Goal: Register for event/course

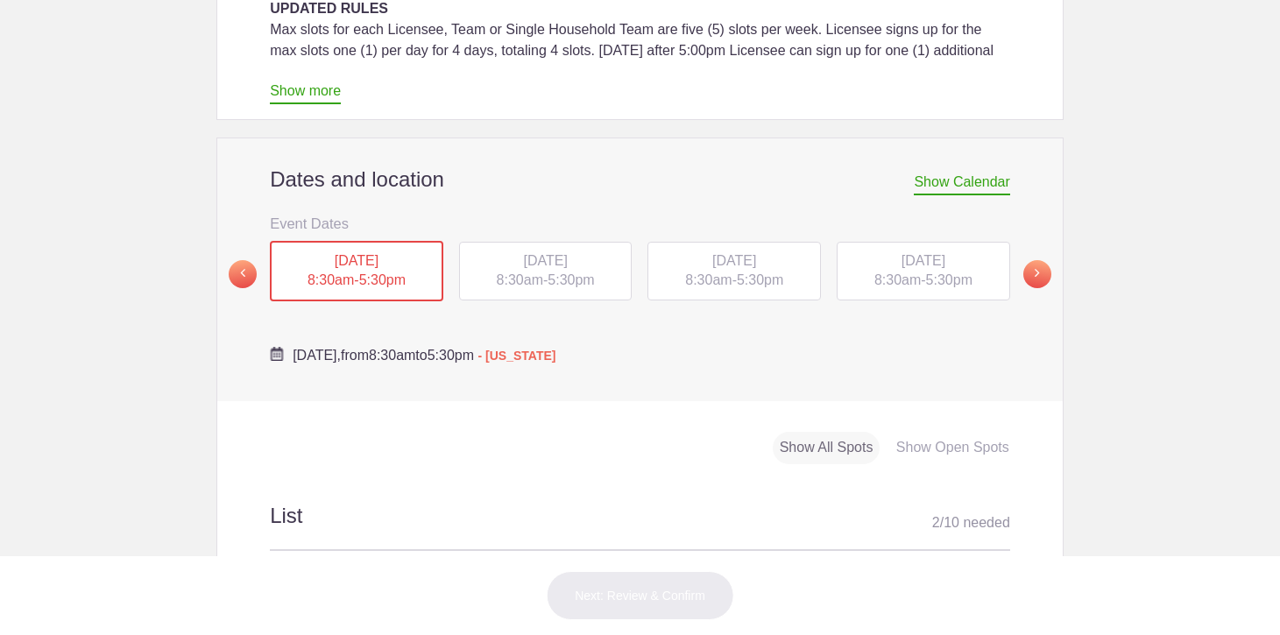
scroll to position [554, 0]
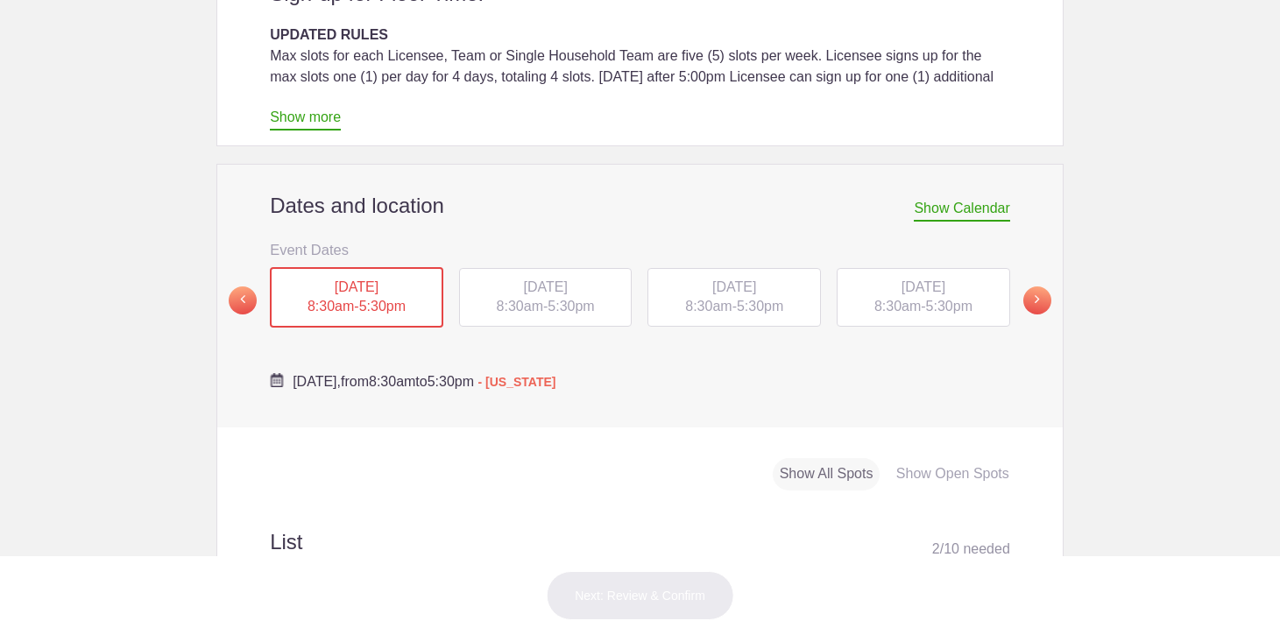
click at [581, 299] on span "5:30pm" at bounding box center [571, 306] width 46 height 15
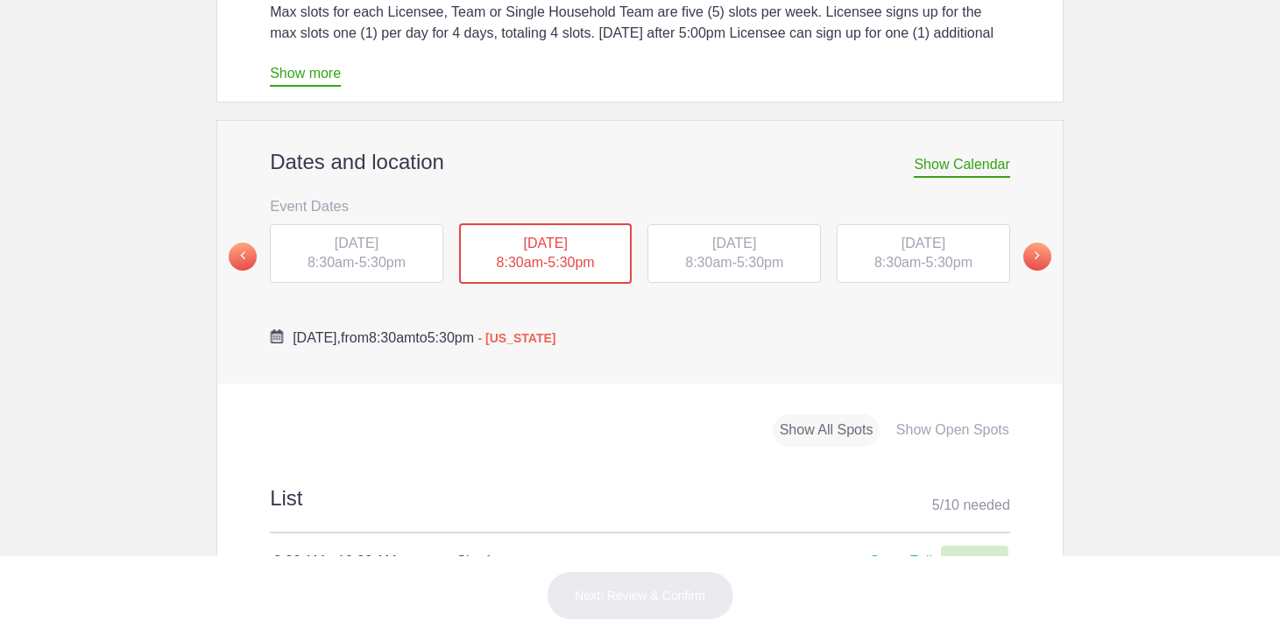
scroll to position [532, 0]
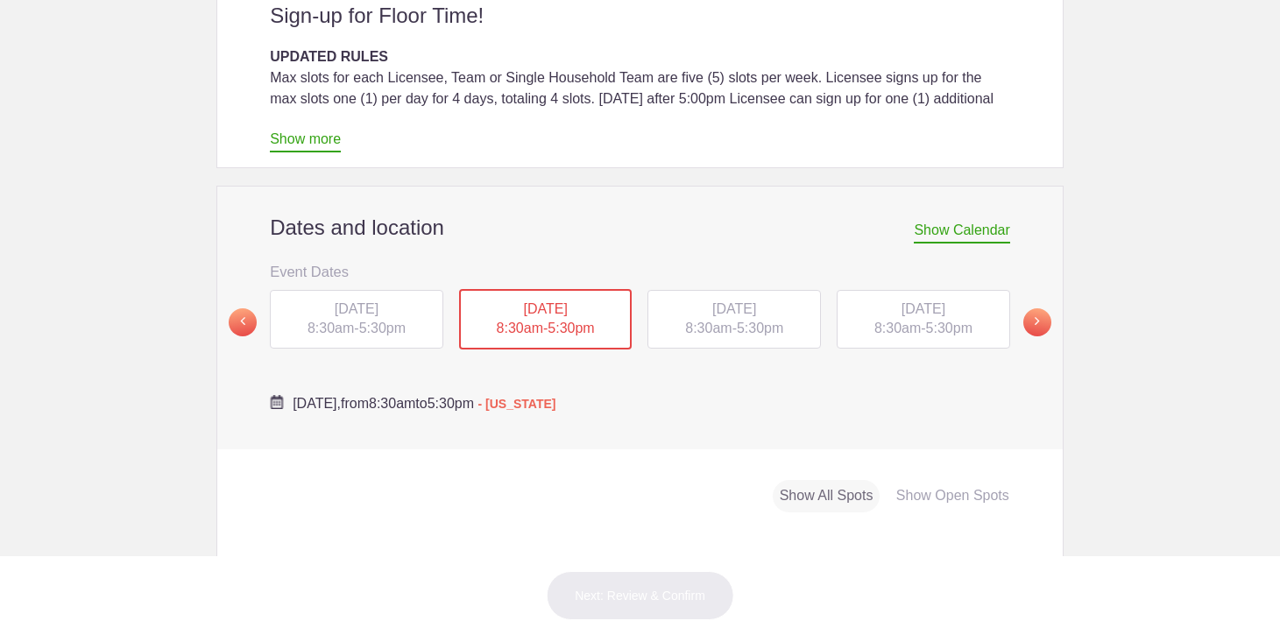
click at [707, 321] on span "8:30am" at bounding box center [708, 328] width 46 height 15
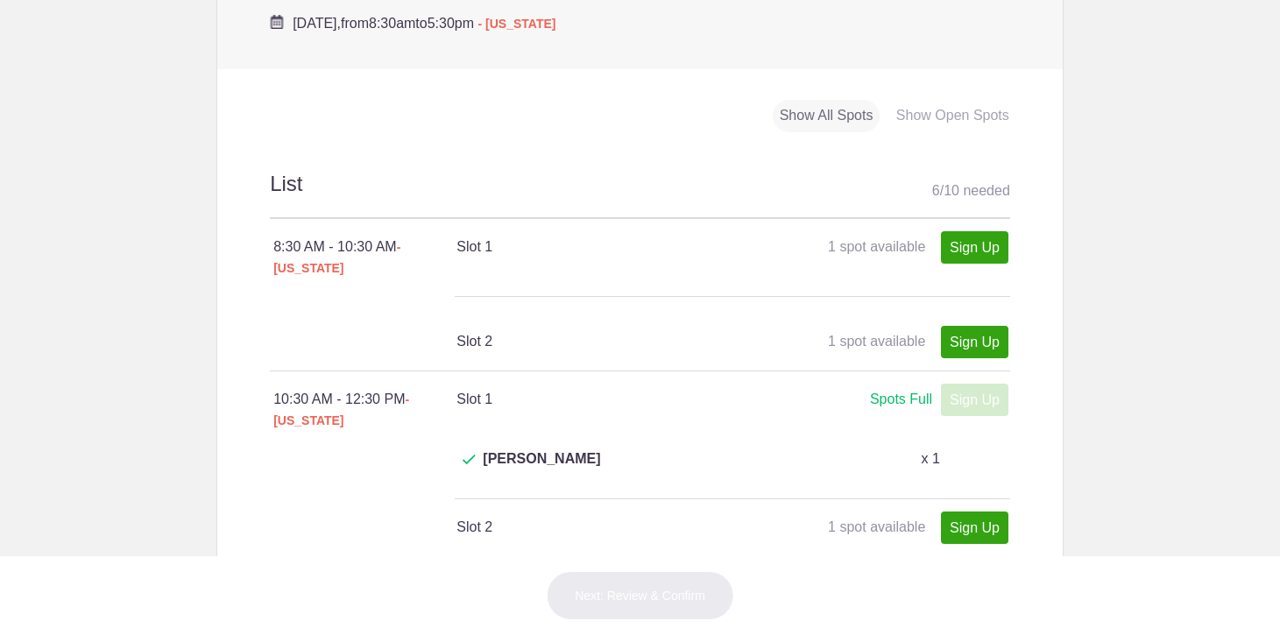
scroll to position [1020, 0]
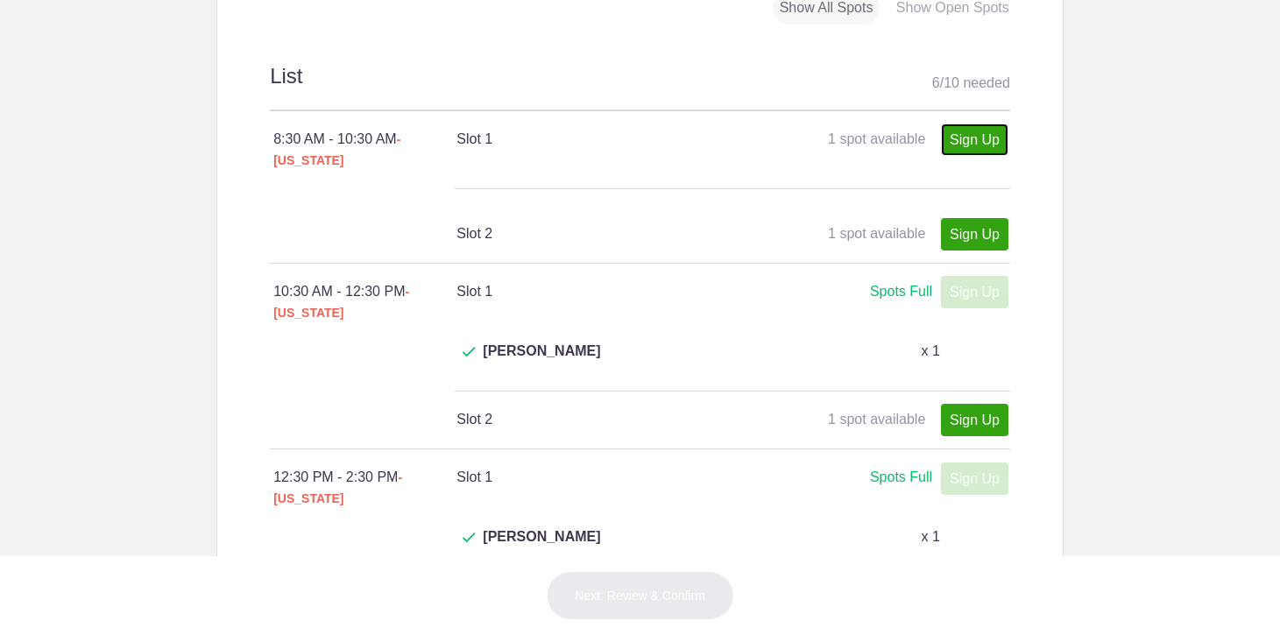
click at [958, 124] on link "Sign Up" at bounding box center [974, 140] width 67 height 32
type input "1"
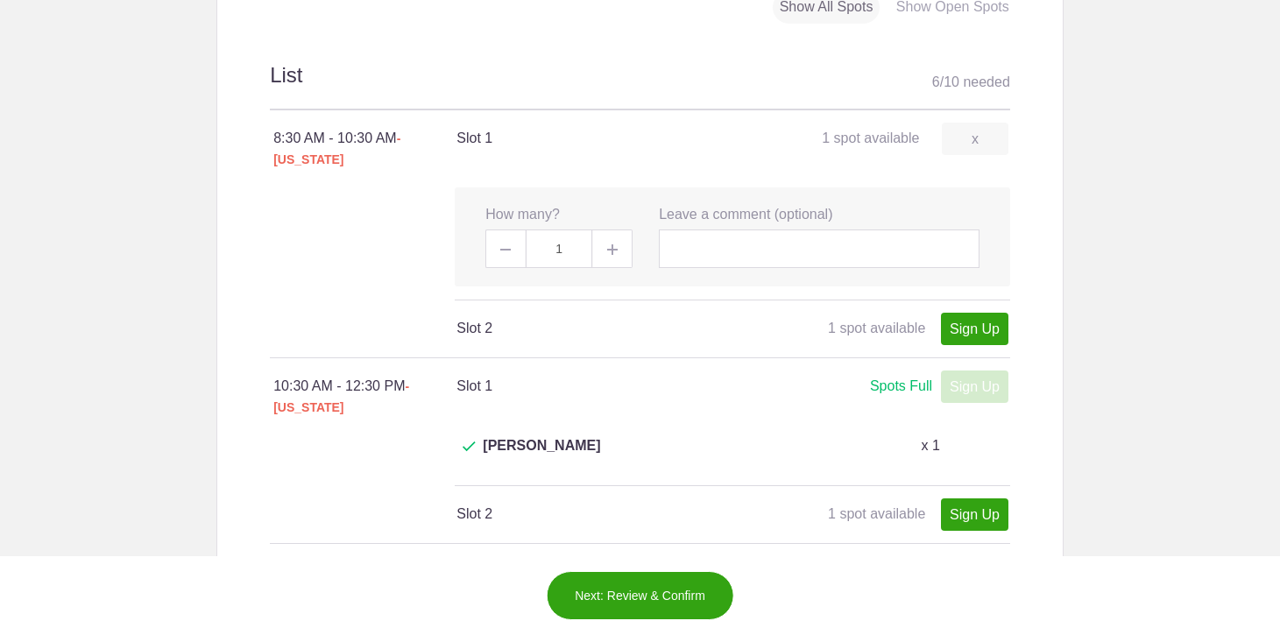
scroll to position [1040, 0]
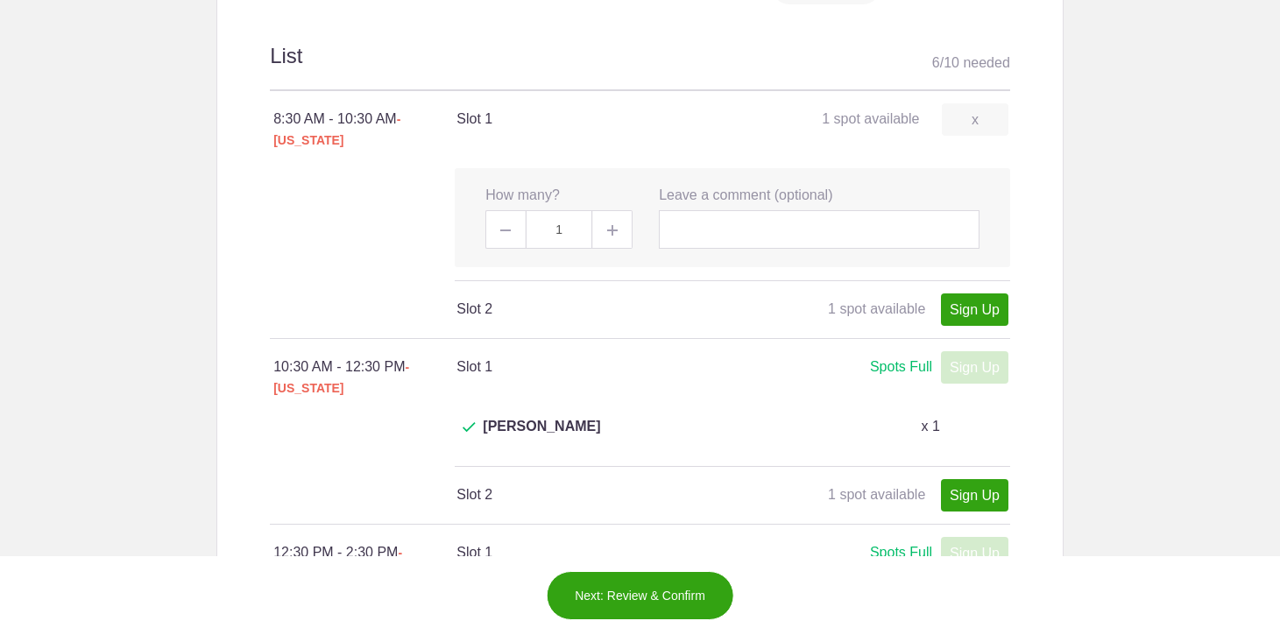
click at [649, 598] on button "Next: Review & Confirm" at bounding box center [640, 595] width 188 height 49
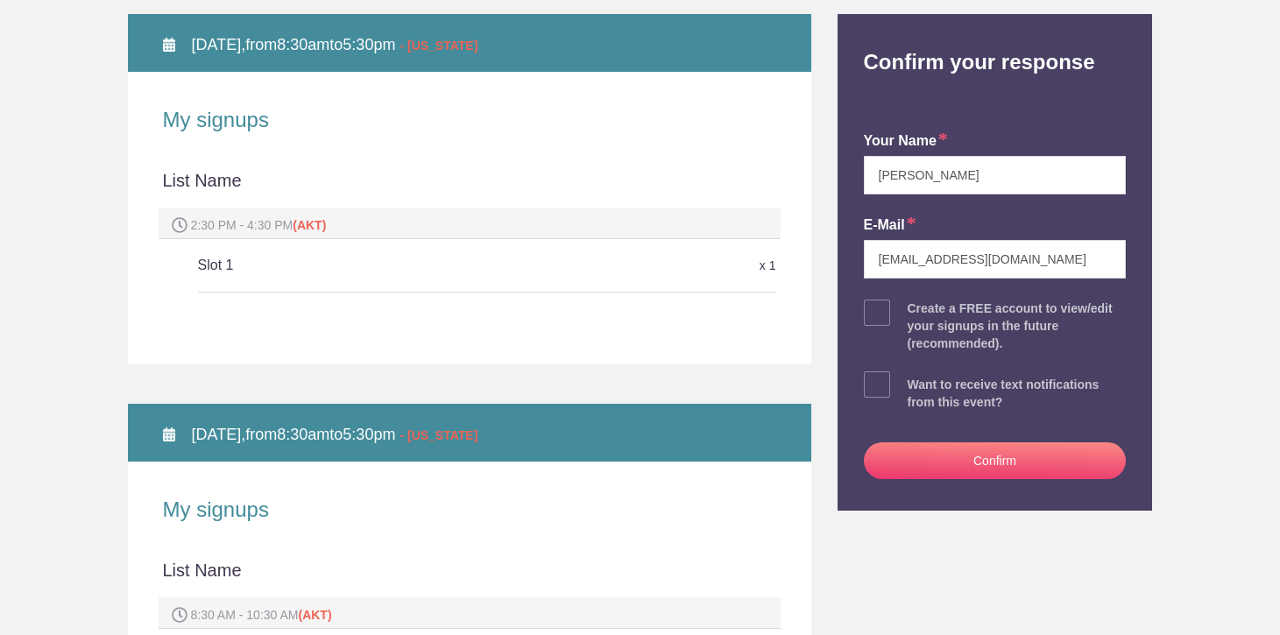
scroll to position [253, 0]
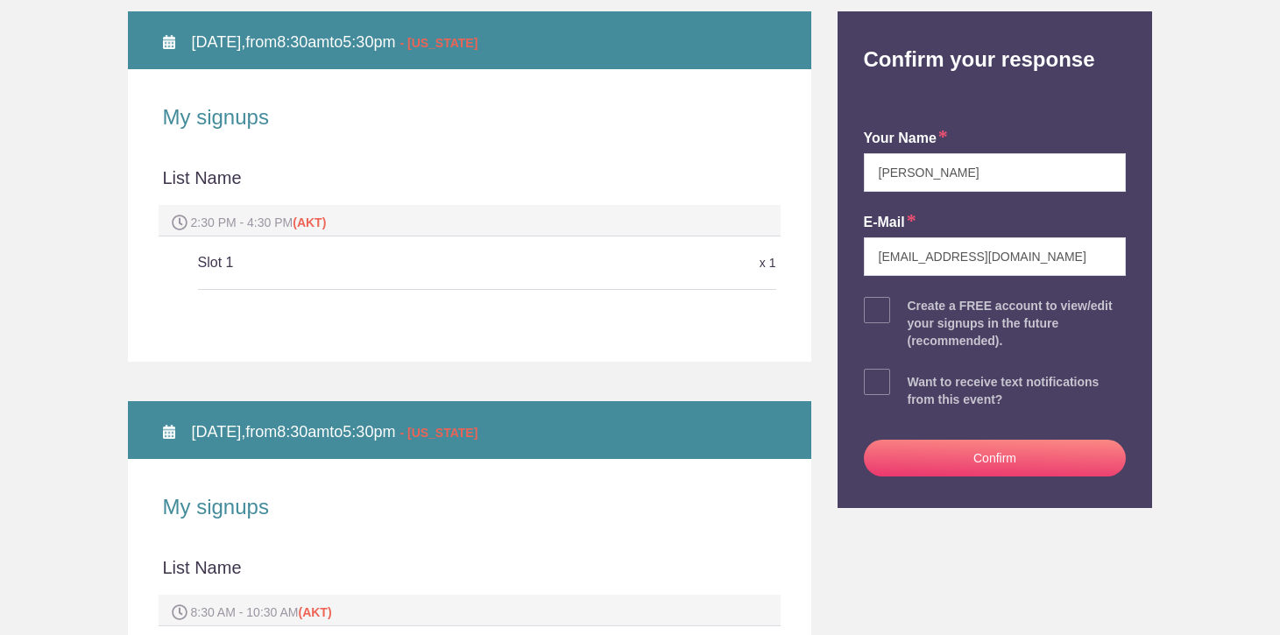
click at [958, 467] on button "Confirm" at bounding box center [995, 458] width 263 height 37
